Goal: Find specific page/section: Find specific page/section

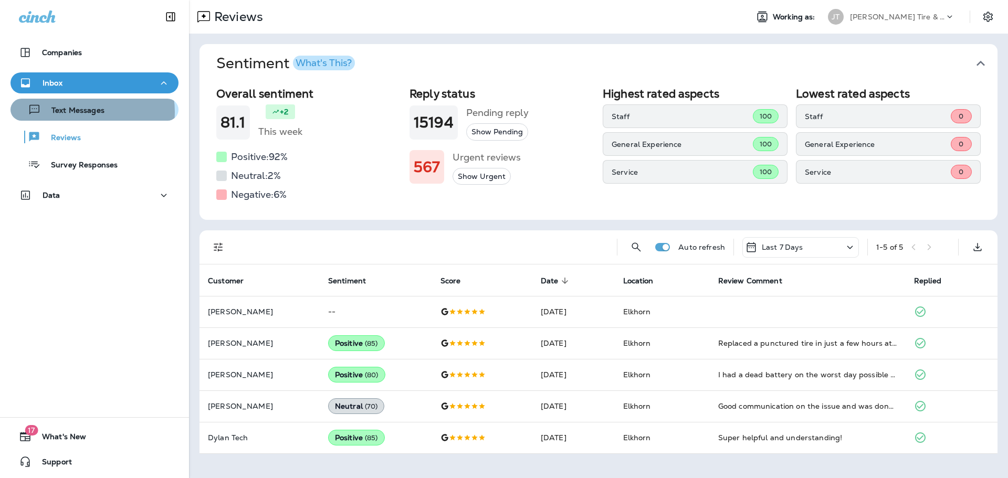
click at [84, 112] on p "Text Messages" at bounding box center [73, 111] width 64 height 10
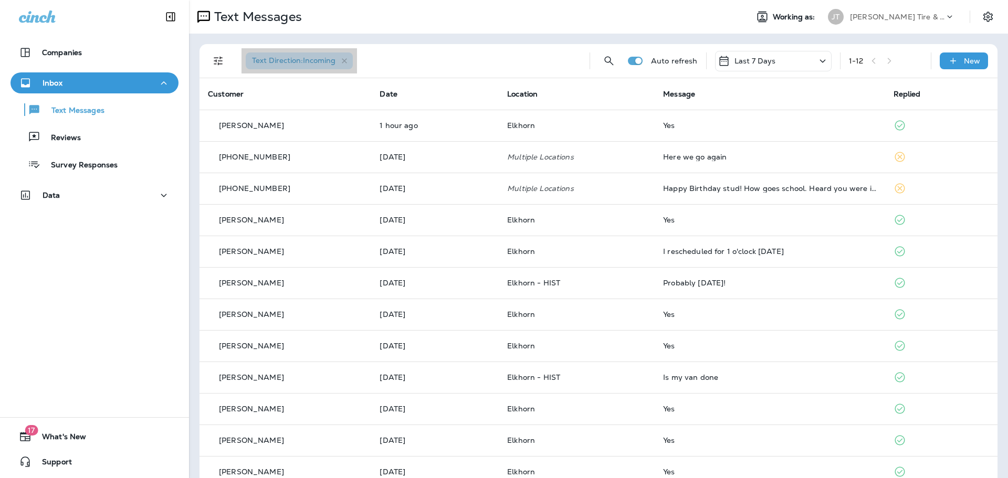
click at [314, 58] on span "Text Direction : Incoming" at bounding box center [294, 60] width 84 height 9
click at [218, 58] on icon "Filters" at bounding box center [218, 61] width 9 height 9
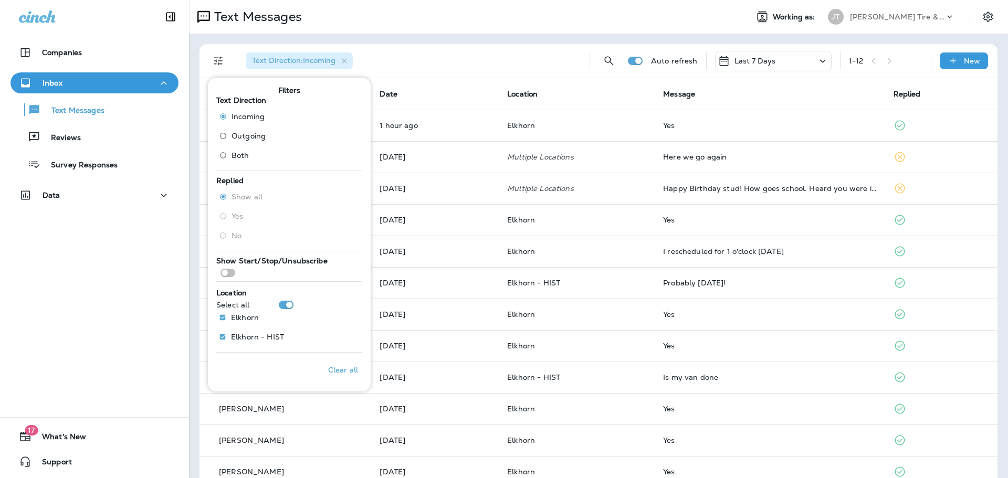
click at [244, 138] on span "Outgoing" at bounding box center [249, 136] width 34 height 8
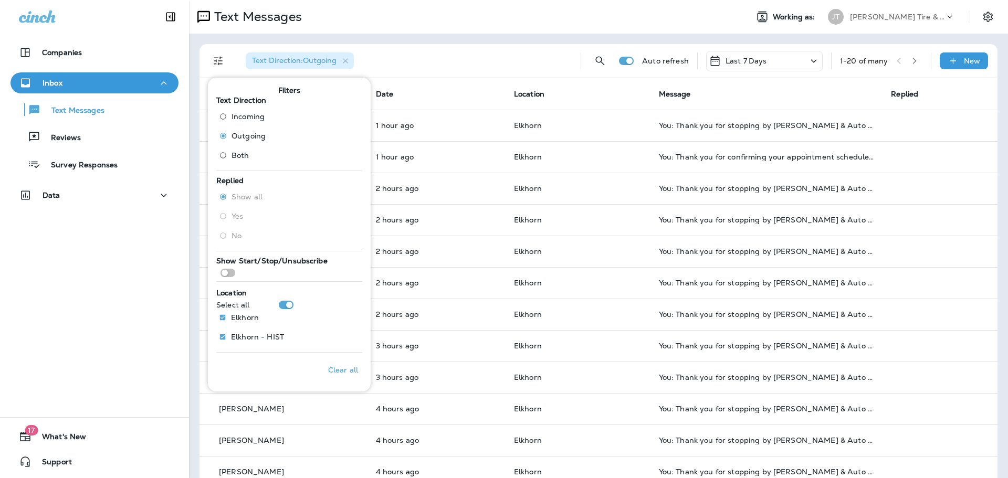
click at [521, 56] on div "Text Direction : Outgoing" at bounding box center [404, 61] width 335 height 34
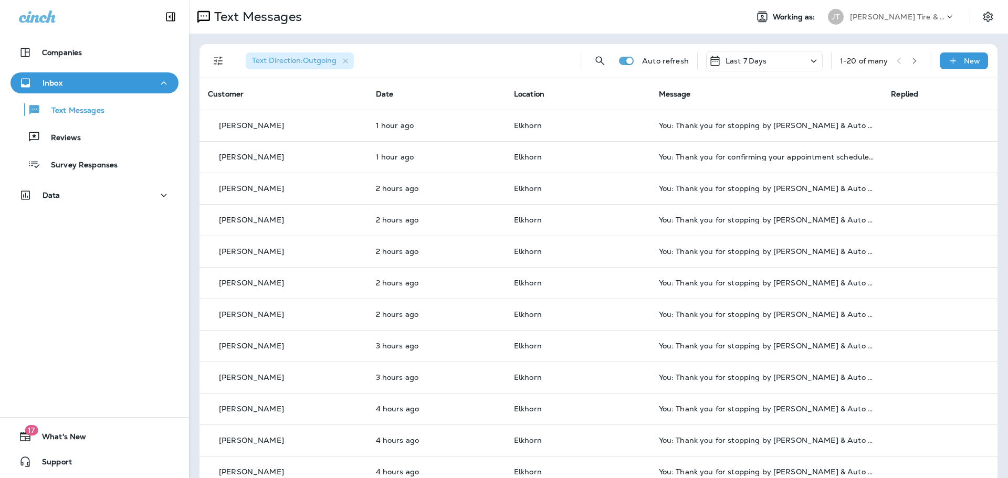
click at [223, 61] on icon "Filters" at bounding box center [218, 61] width 13 height 13
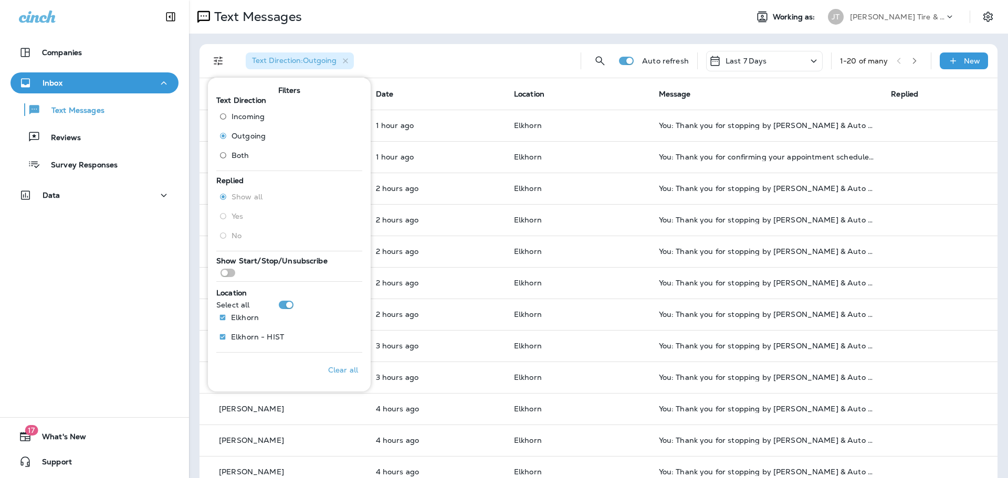
click at [237, 116] on span "Incoming" at bounding box center [248, 116] width 33 height 8
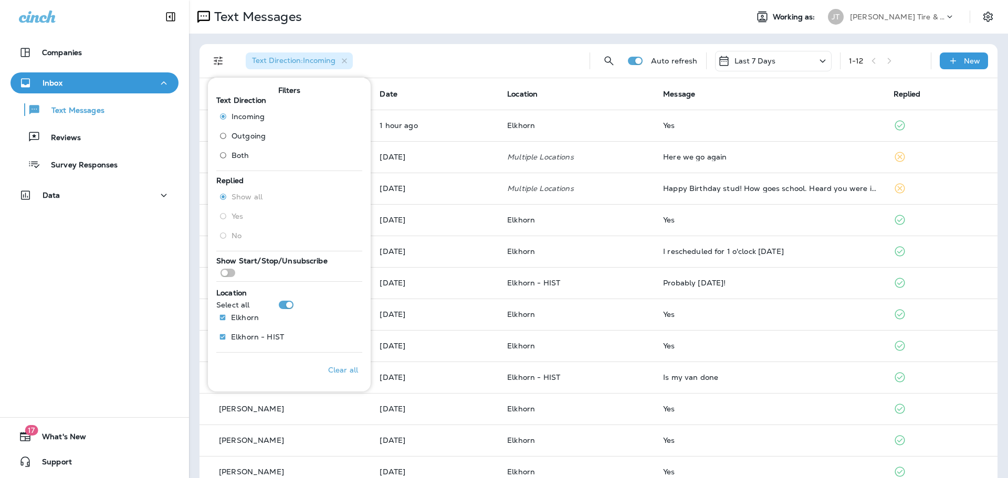
click at [408, 58] on div "Text Direction : Incoming" at bounding box center [409, 61] width 344 height 34
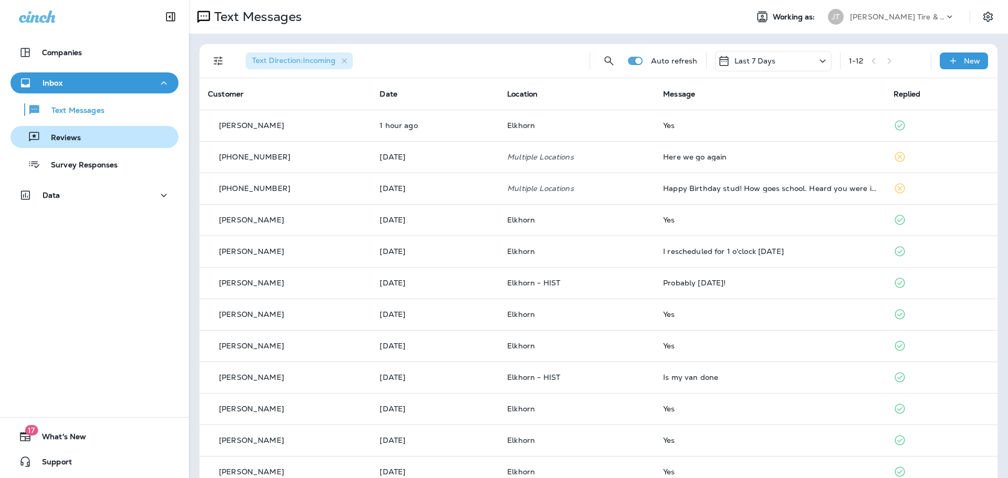
click at [72, 132] on div "Reviews" at bounding box center [48, 137] width 66 height 16
